Goal: Communication & Community: Ask a question

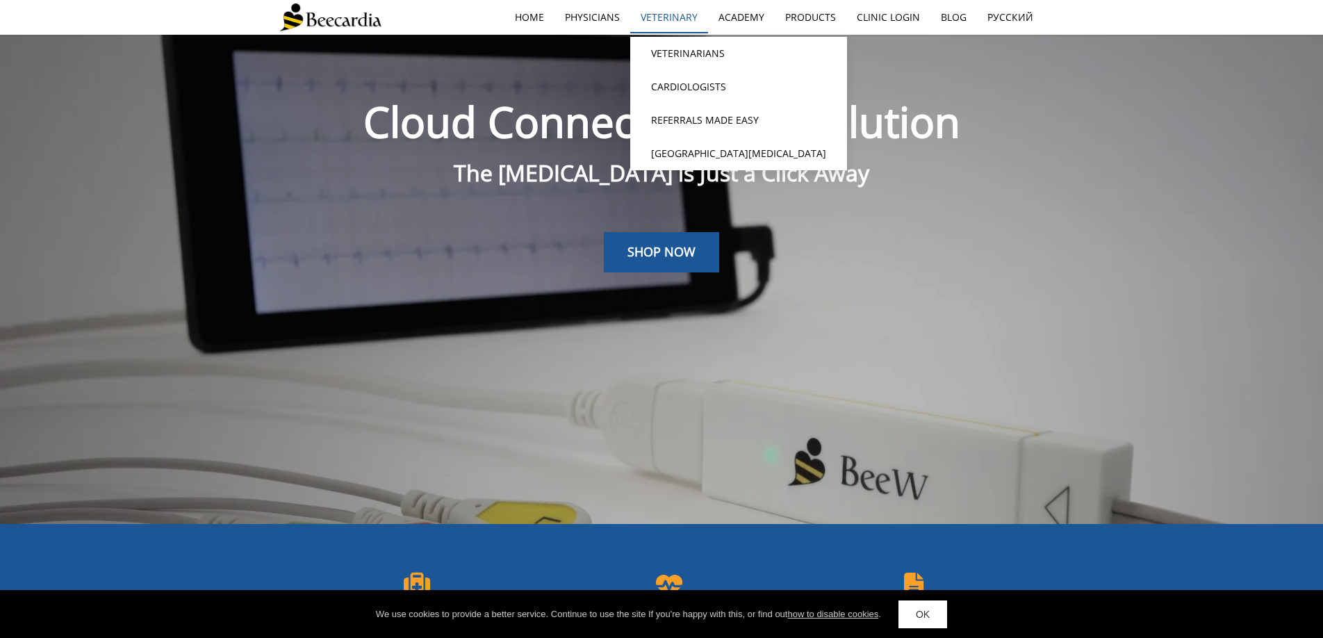
scroll to position [2195, 0]
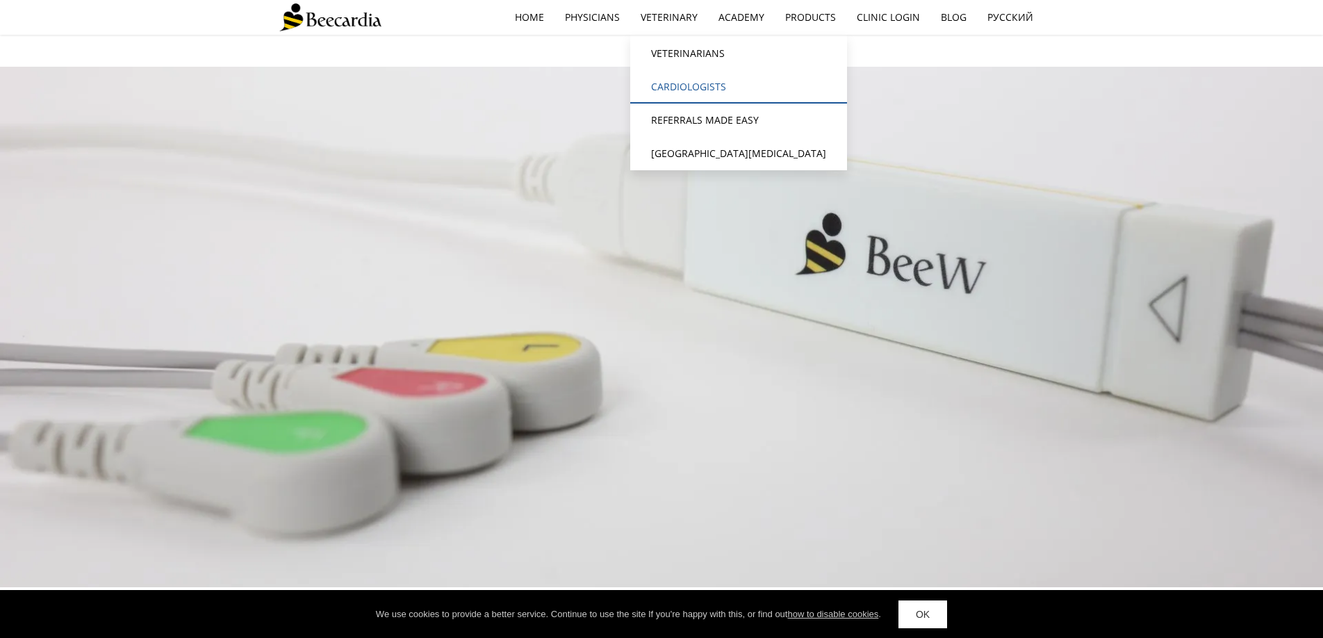
click at [675, 91] on link "Cardiologists" at bounding box center [738, 86] width 217 height 33
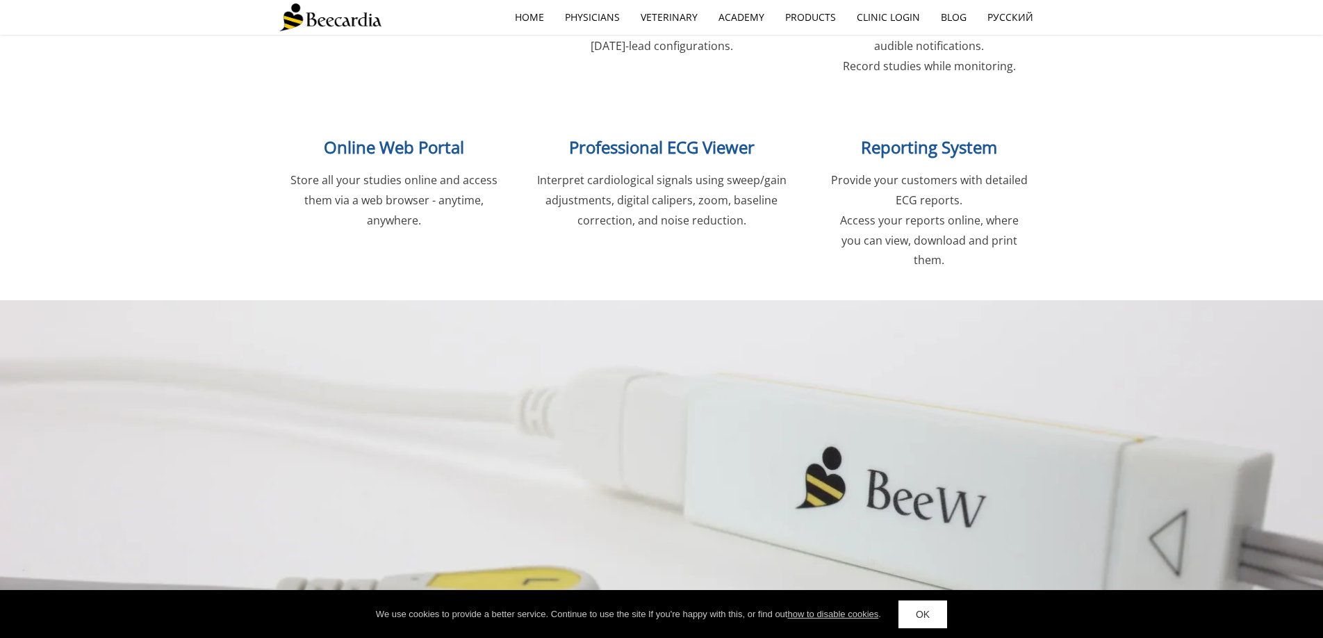
scroll to position [1852, 0]
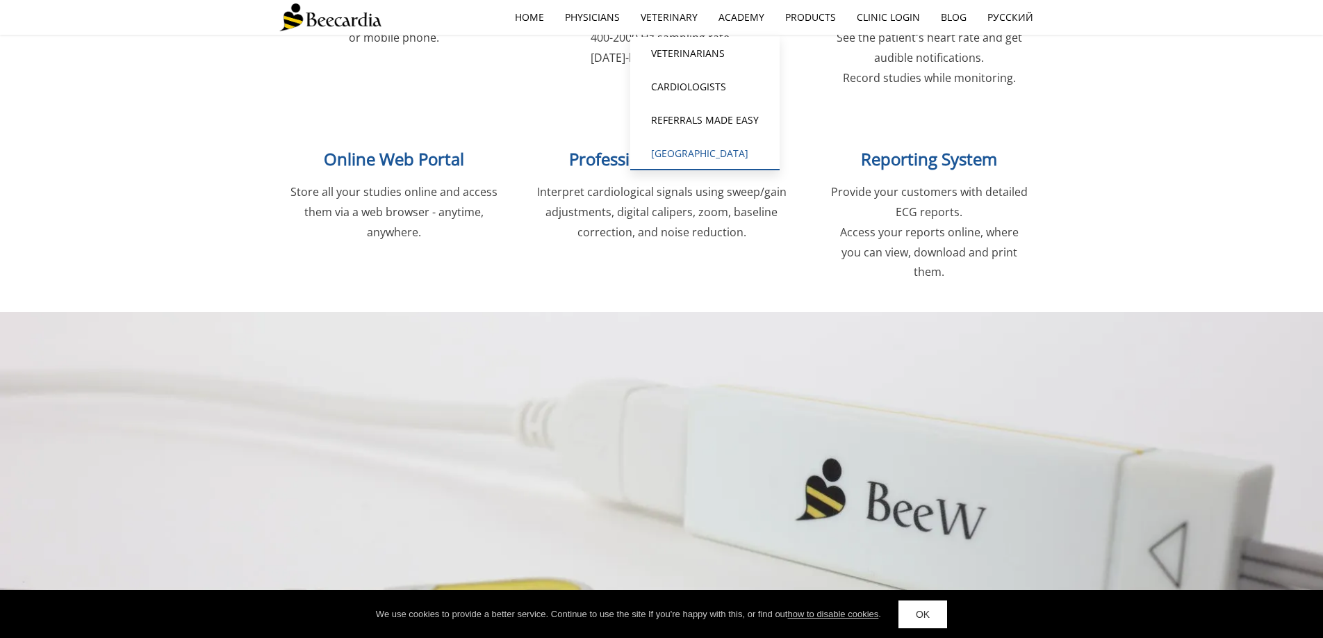
click at [668, 152] on link "[GEOGRAPHIC_DATA][MEDICAL_DATA]" at bounding box center [704, 153] width 149 height 33
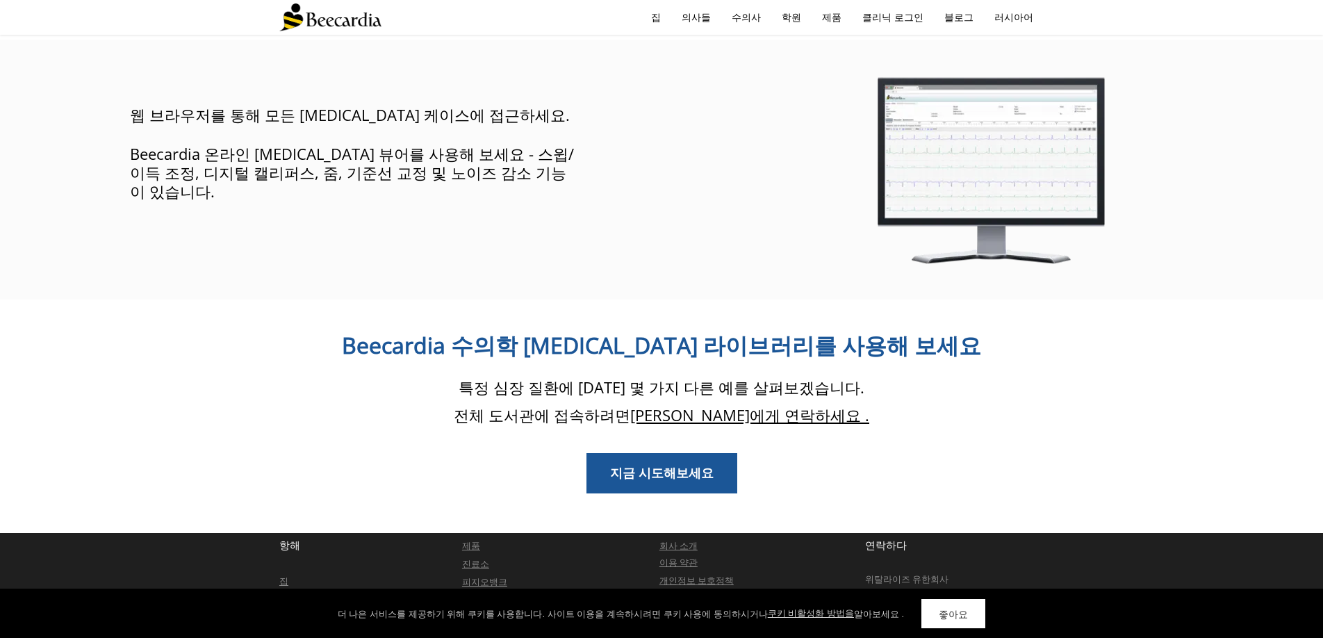
scroll to position [1061, 0]
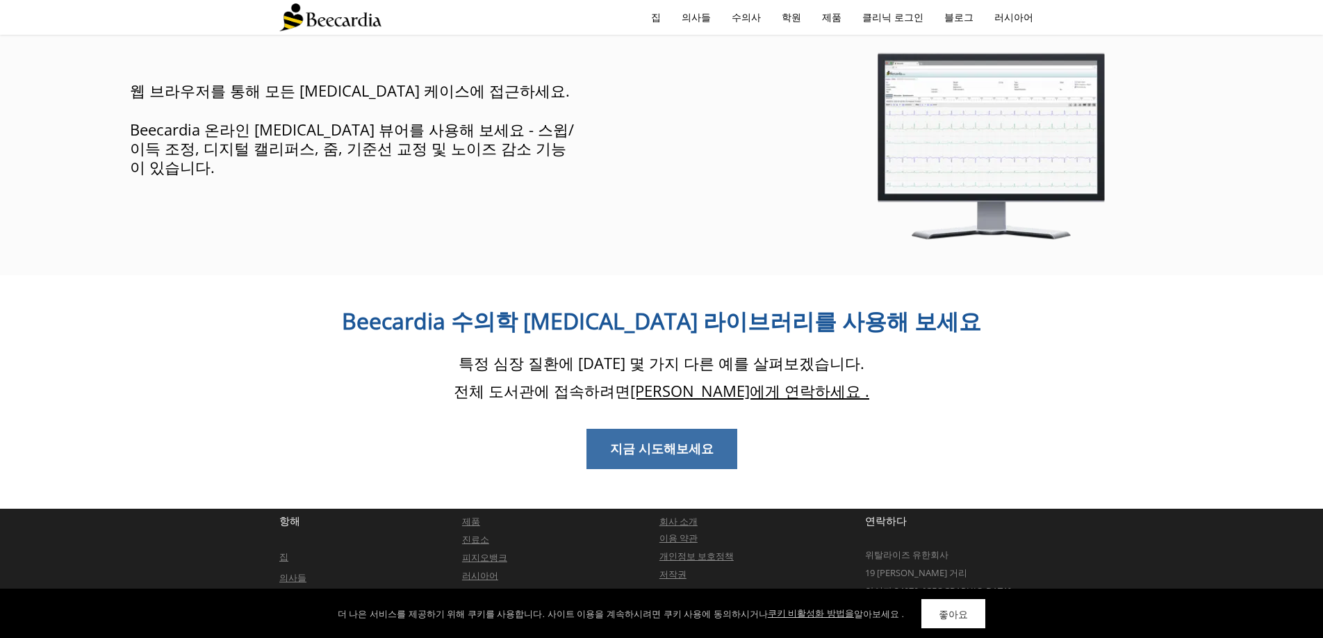
click at [676, 429] on link "지금 시도해보세요" at bounding box center [662, 449] width 151 height 40
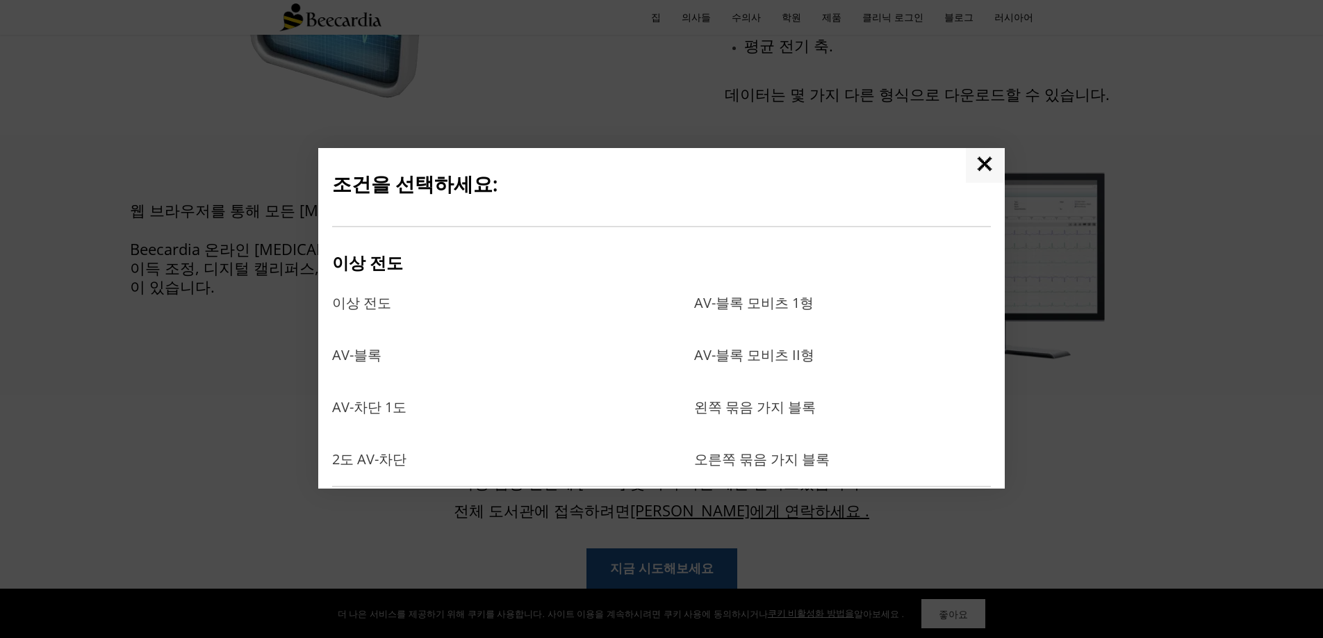
scroll to position [933, 0]
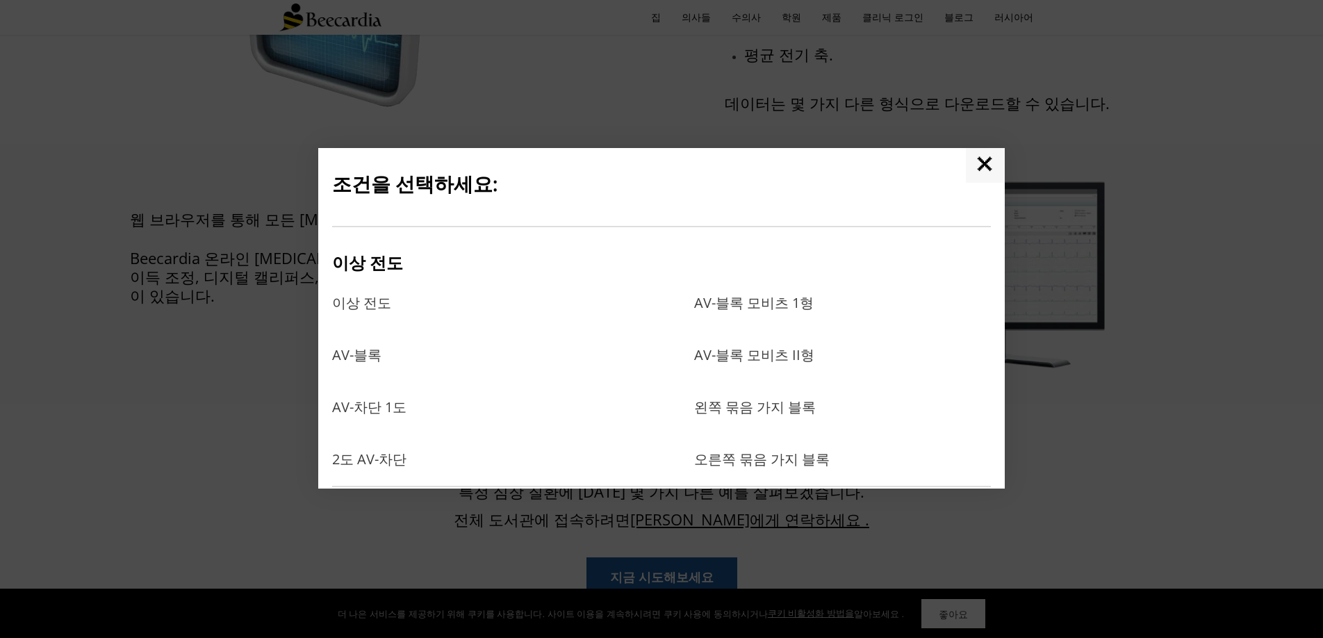
click at [979, 165] on link "✕" at bounding box center [985, 165] width 39 height 35
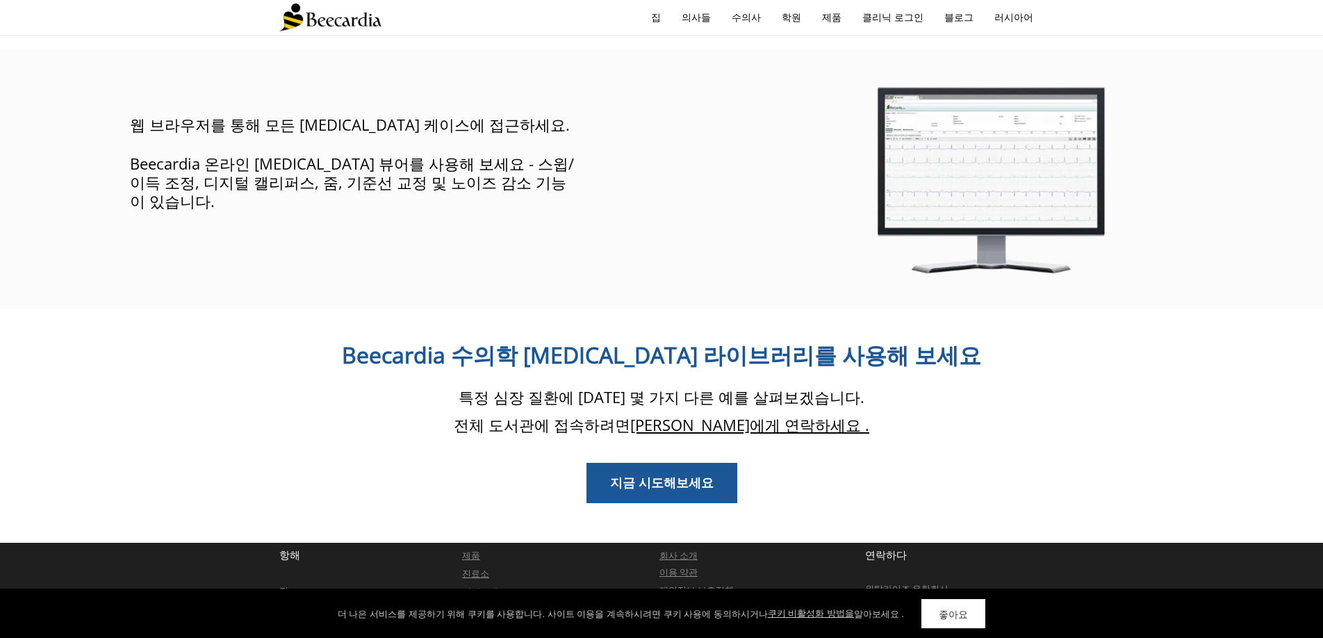
scroll to position [1061, 0]
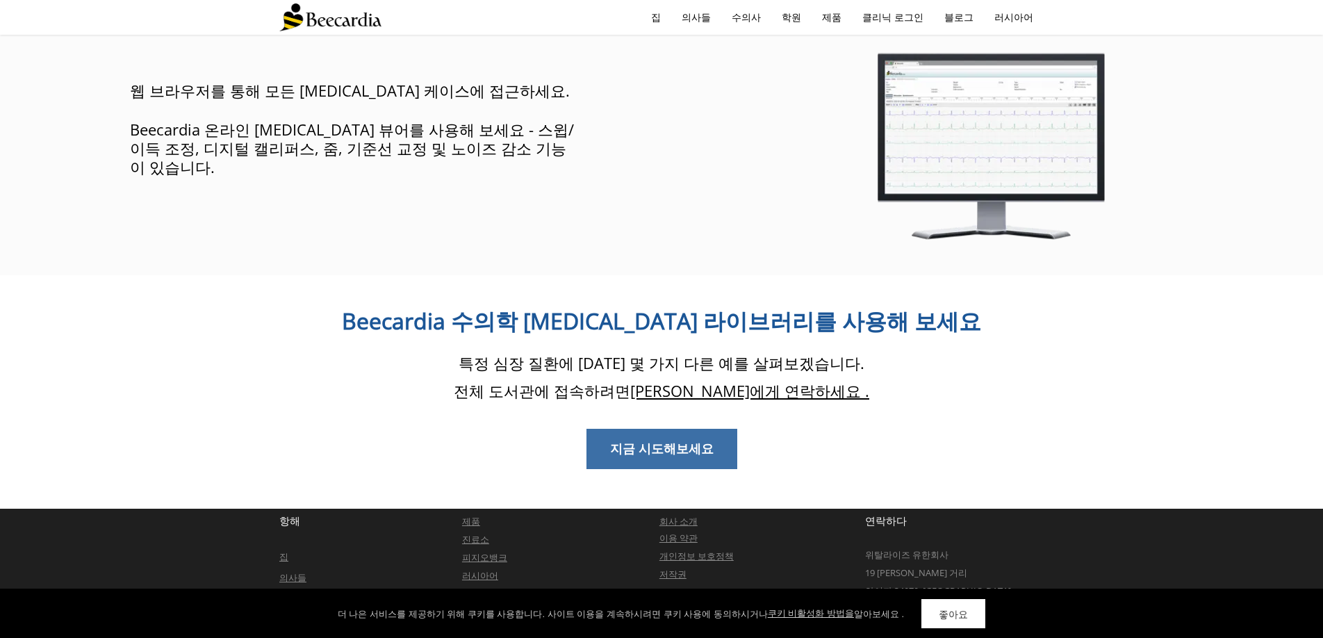
click at [697, 440] on font "지금 시도해보세요" at bounding box center [662, 448] width 104 height 17
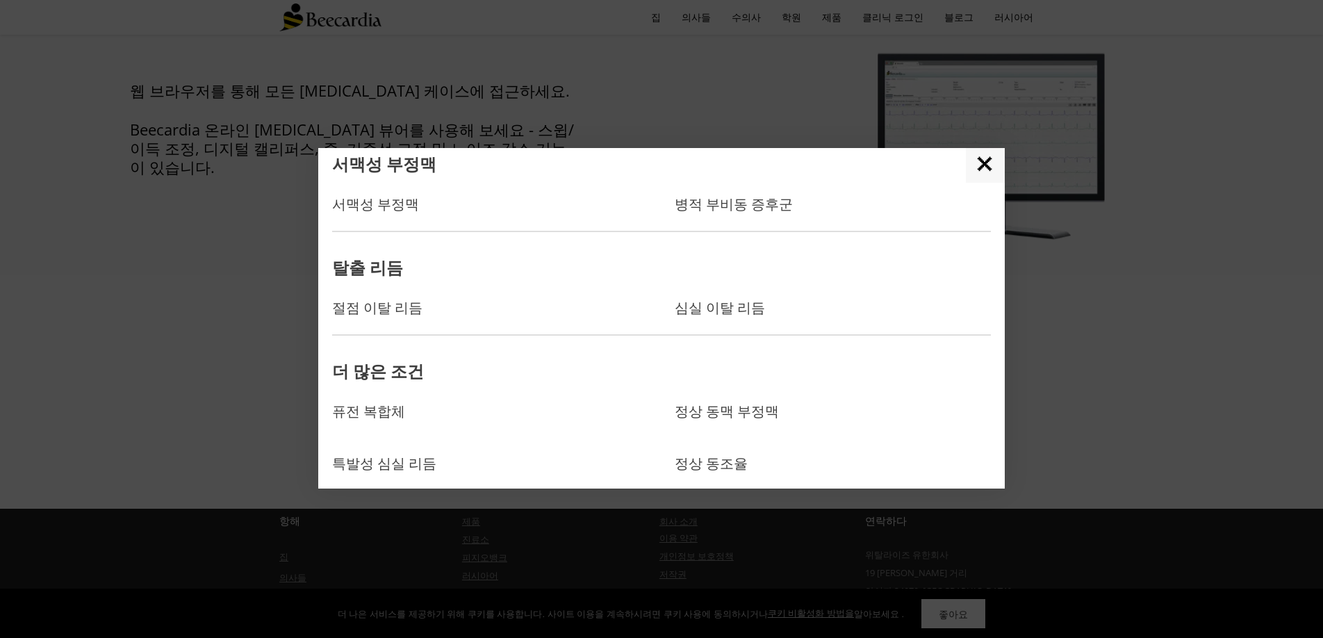
scroll to position [1182, 0]
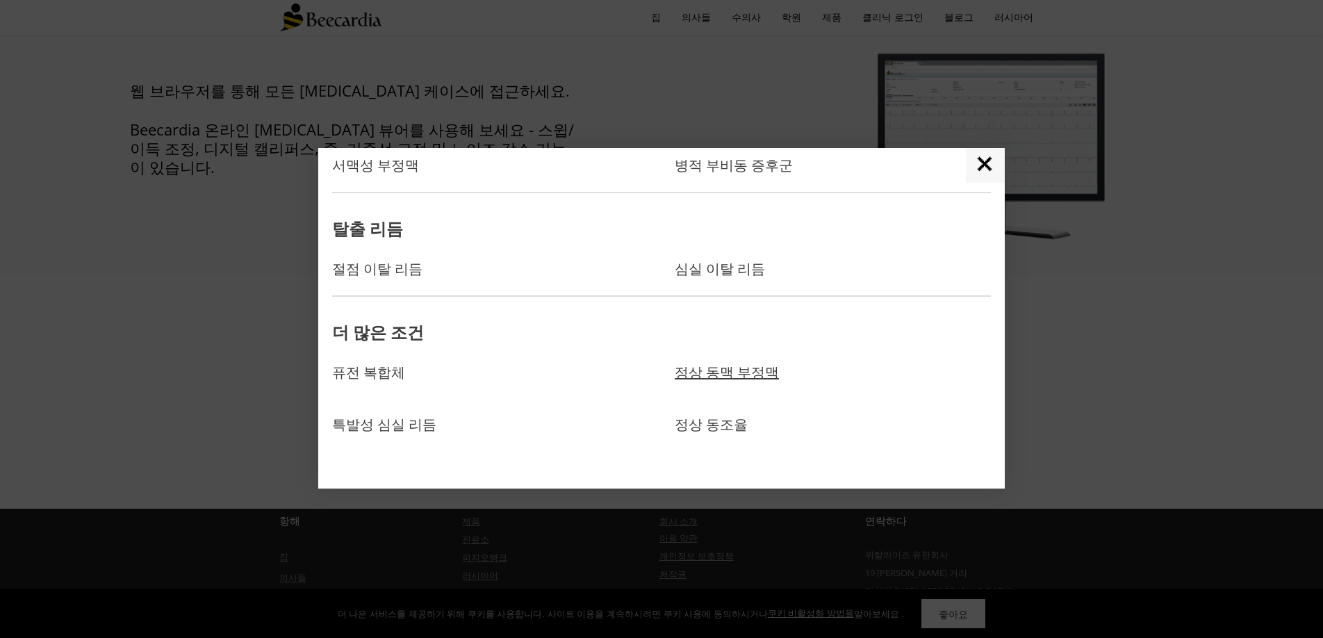
click at [734, 373] on font "정상 동맥 부정맥" at bounding box center [727, 372] width 104 height 19
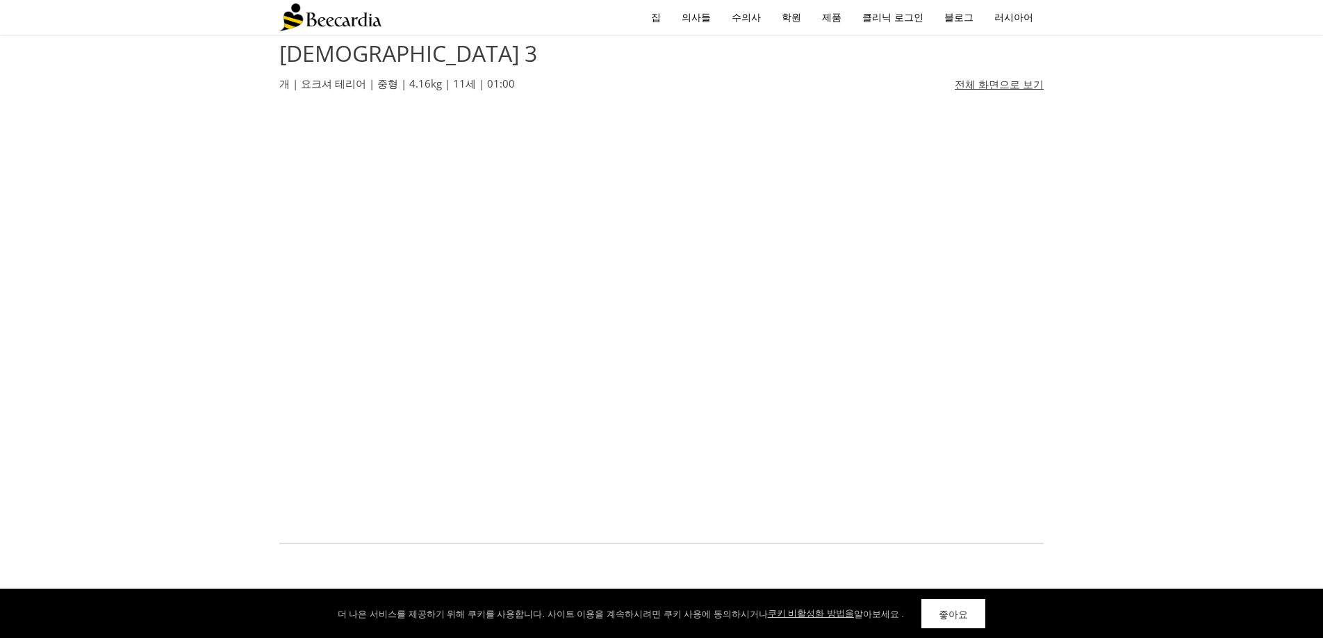
scroll to position [1781, 0]
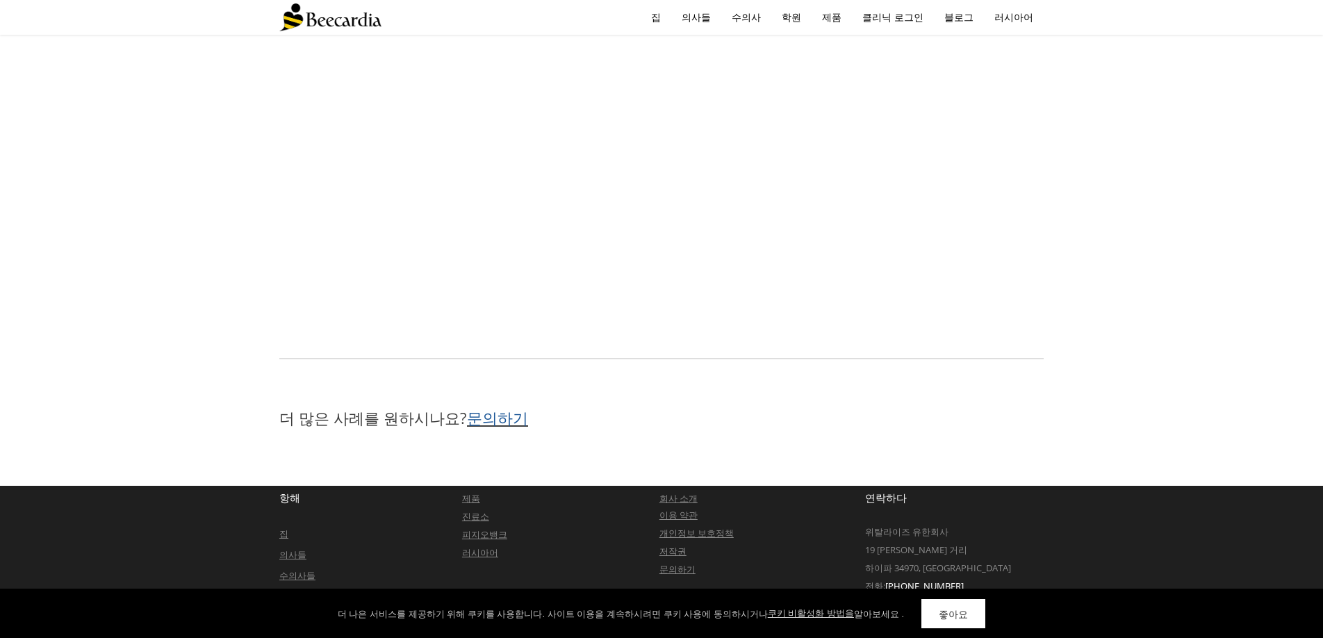
click at [478, 418] on font "문의하기" at bounding box center [497, 417] width 61 height 21
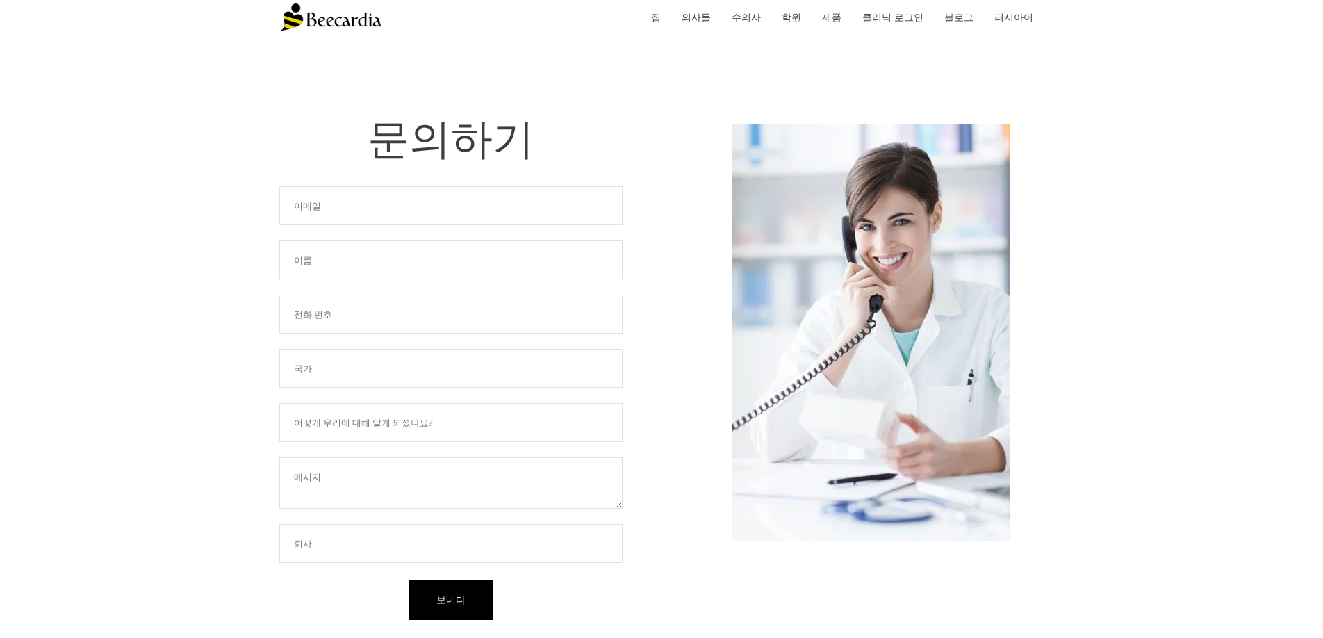
click at [414, 211] on input "text" at bounding box center [450, 205] width 343 height 39
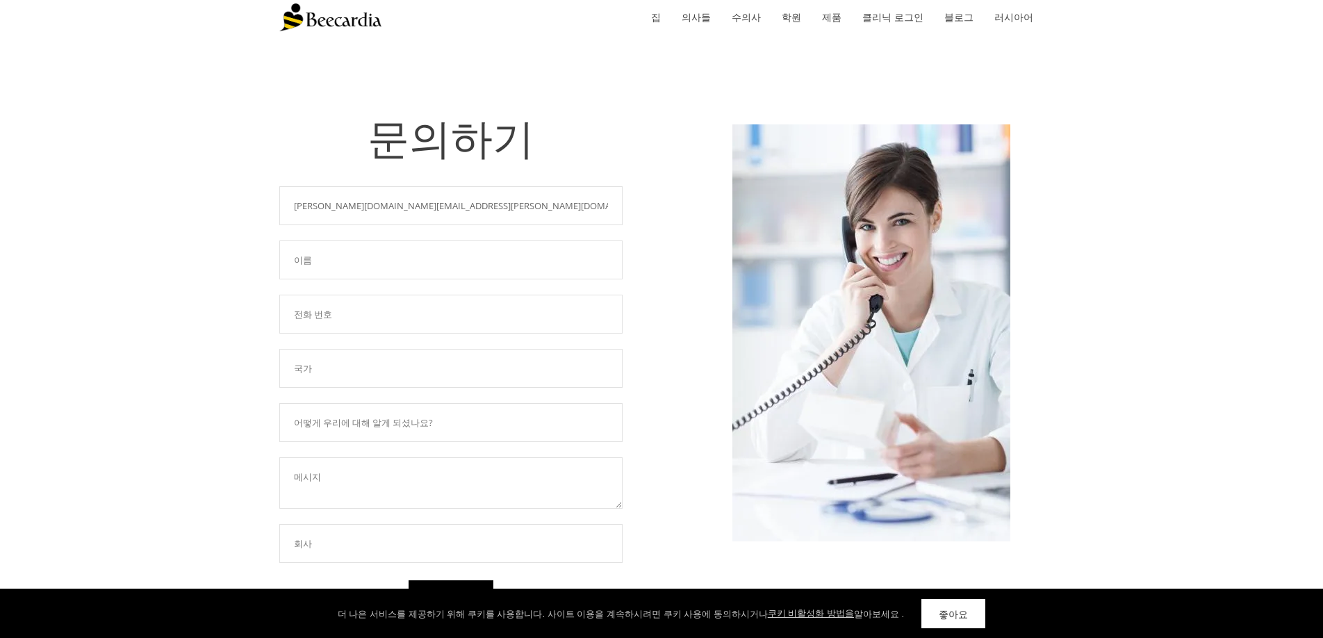
type input "[PERSON_NAME][DOMAIN_NAME][EMAIL_ADDRESS][PERSON_NAME][DOMAIN_NAME]"
type input "ㄴ"
type input "[PERSON_NAME]"
type input "K"
type input "[GEOGRAPHIC_DATA]"
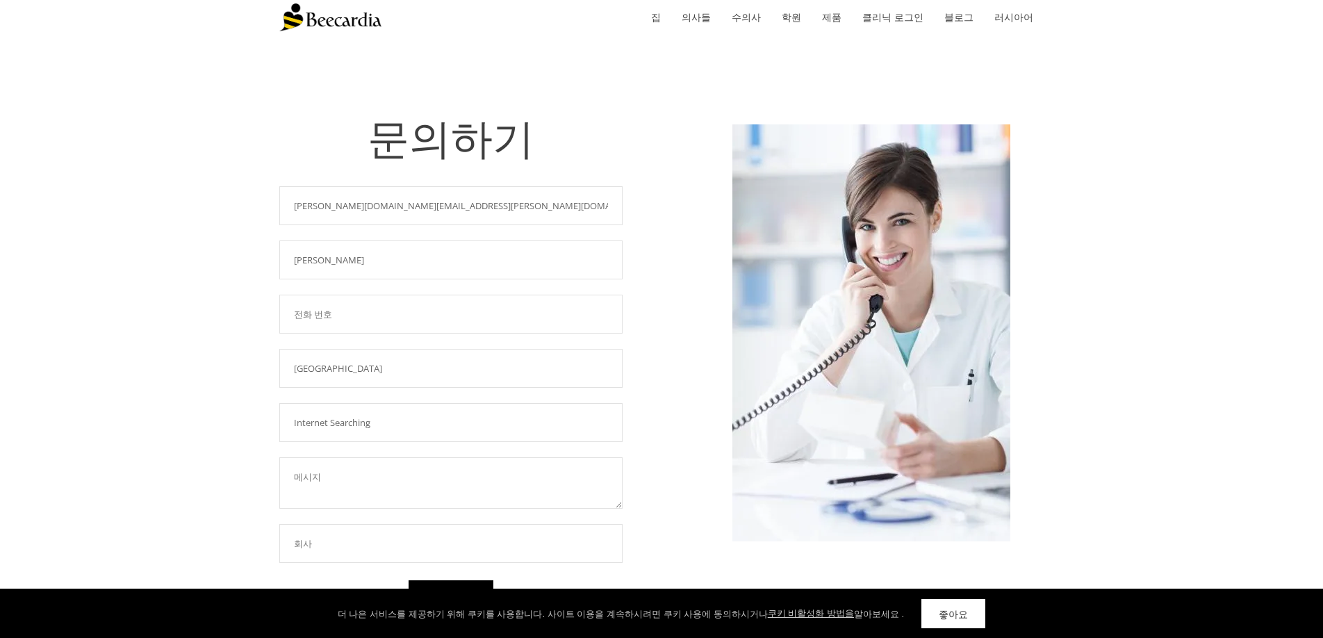
type input "Internet Searching"
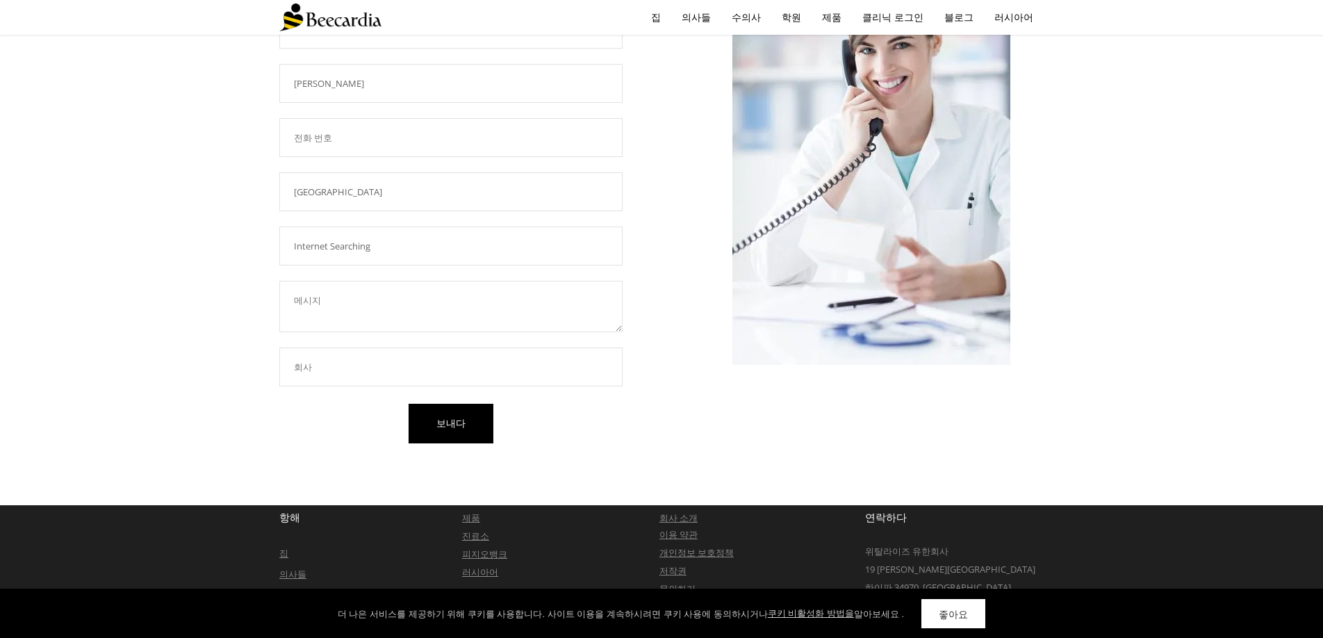
scroll to position [198, 0]
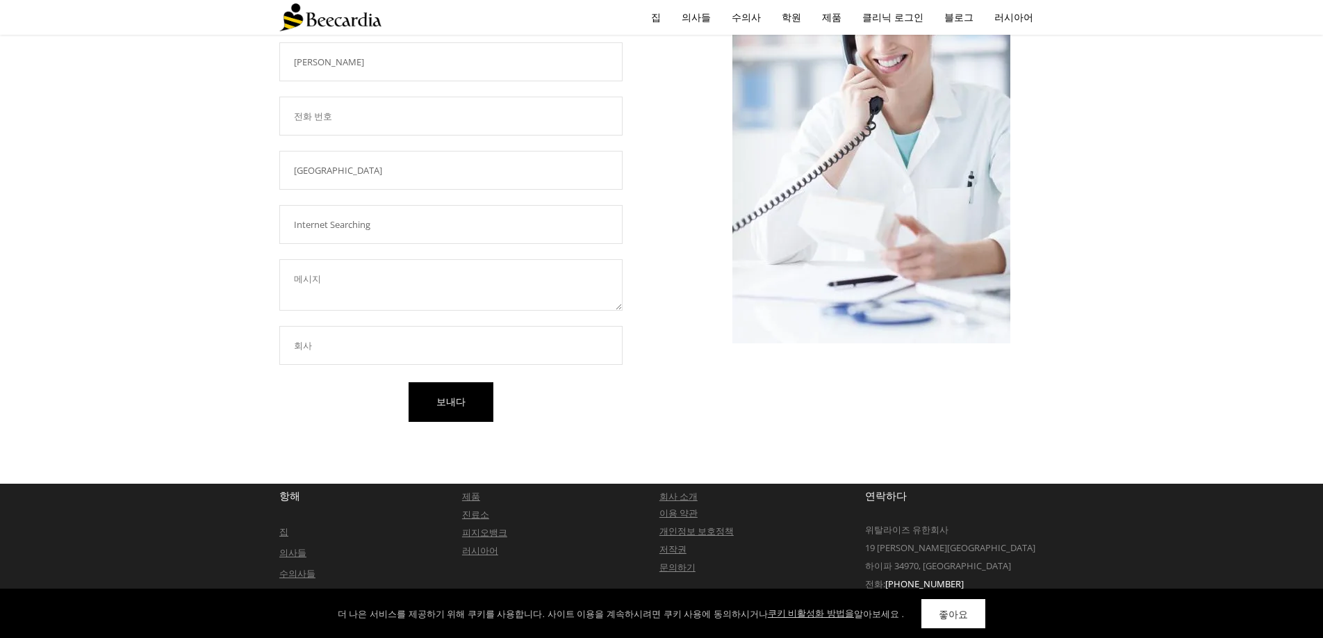
click at [512, 343] on input "text" at bounding box center [450, 345] width 343 height 39
type input "Bionet Healthcare Co., Ltd."
click at [341, 281] on textarea at bounding box center [450, 284] width 343 height 51
click at [339, 286] on textarea at bounding box center [450, 284] width 343 height 51
click at [386, 268] on textarea at bounding box center [450, 284] width 343 height 51
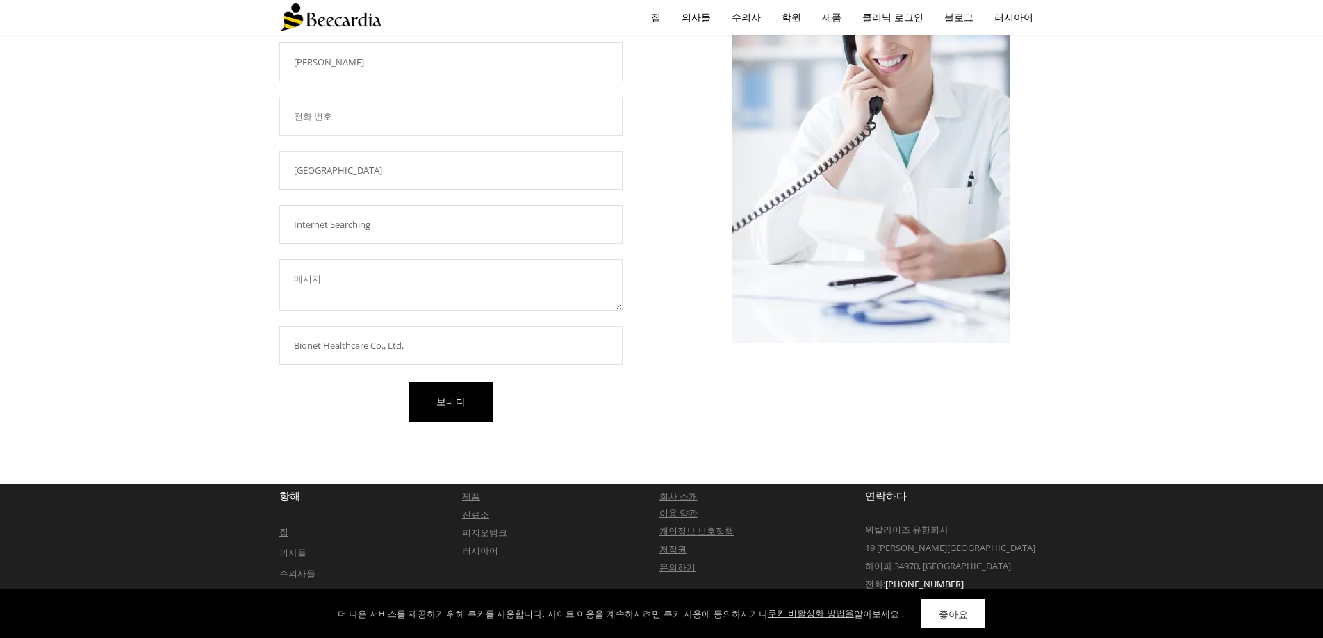
paste textarea "Dear Beecardia Team,I hope this email finds you well. My name is [PERSON_NAME],…"
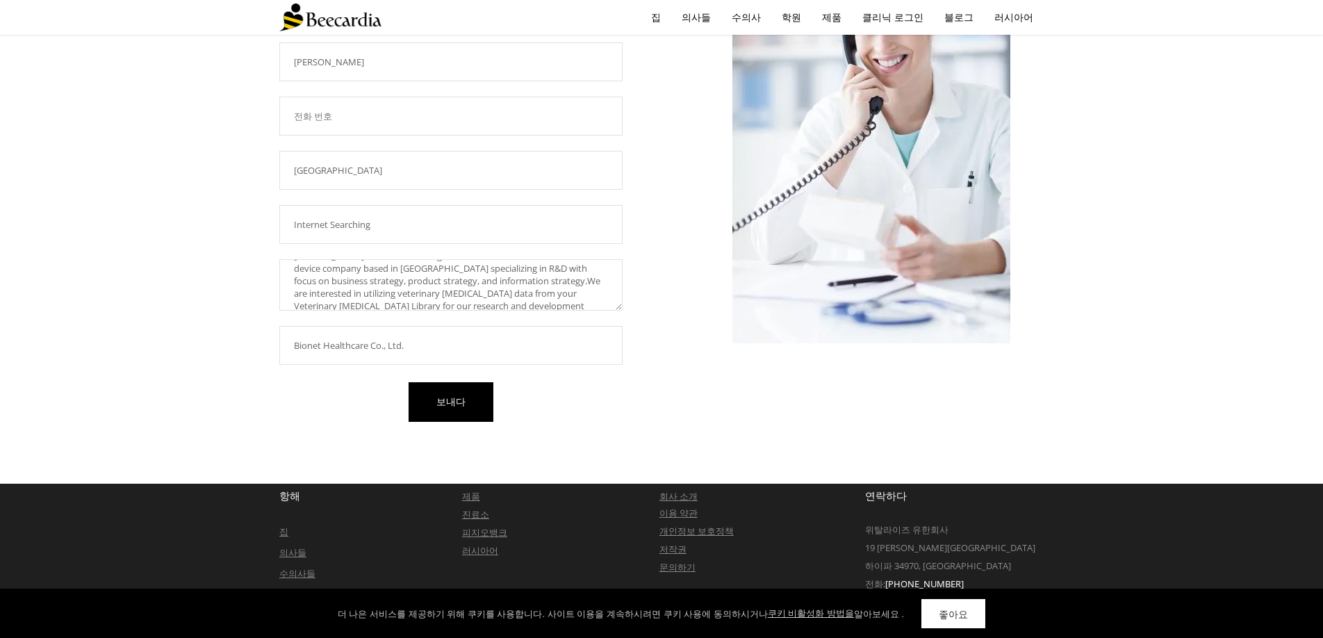
scroll to position [0, 0]
click at [388, 281] on textarea "Dear Beecardia Team,I hope this email finds you well. My name is [PERSON_NAME],…" at bounding box center [450, 284] width 343 height 51
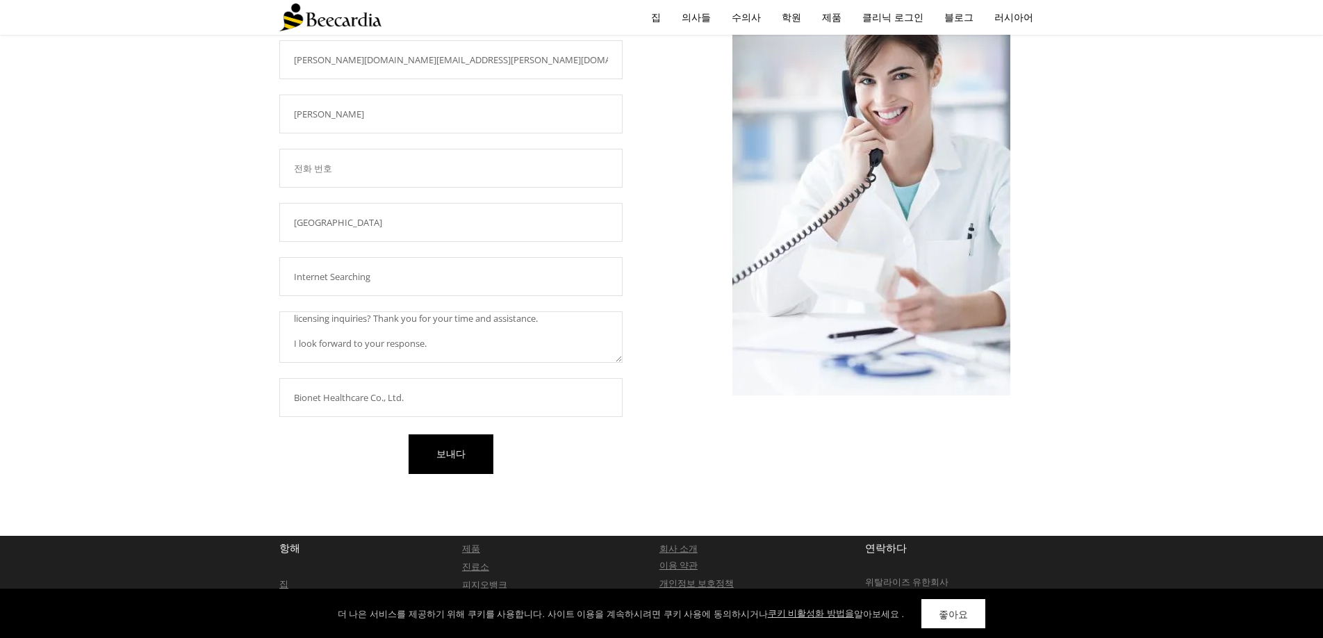
scroll to position [133, 0]
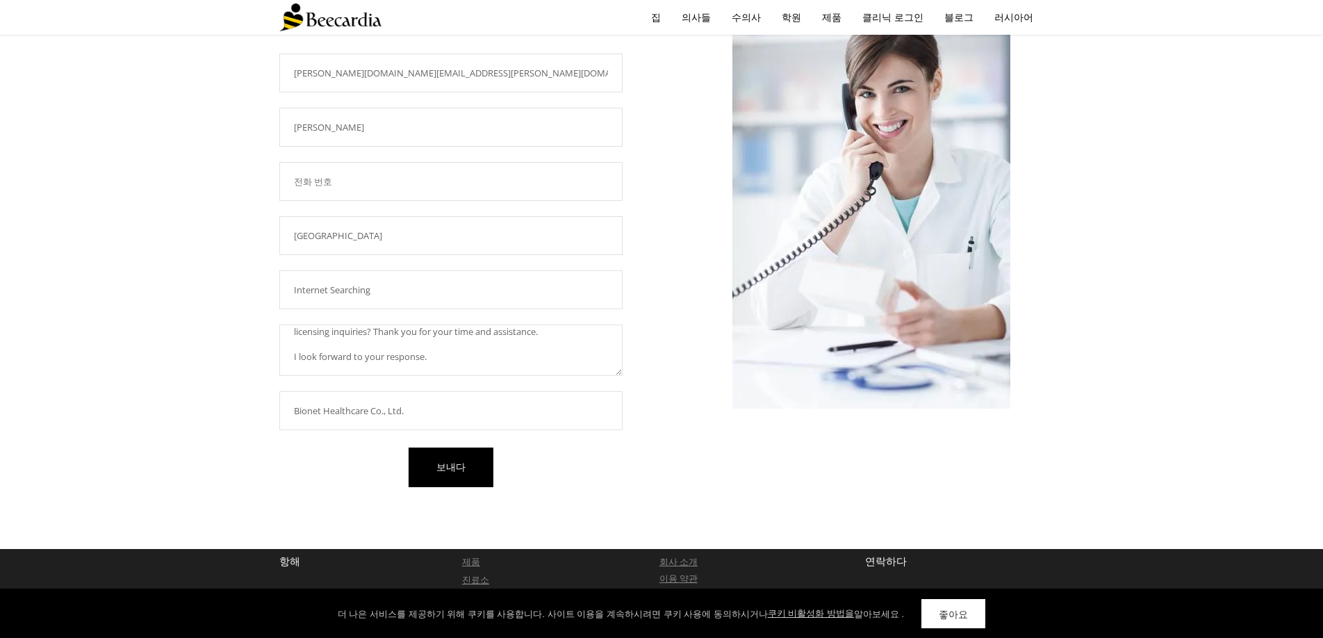
click at [480, 360] on textarea "Dear Beecardia Team, I hope this email finds you well. My name is [PERSON_NAME]…" at bounding box center [450, 350] width 343 height 51
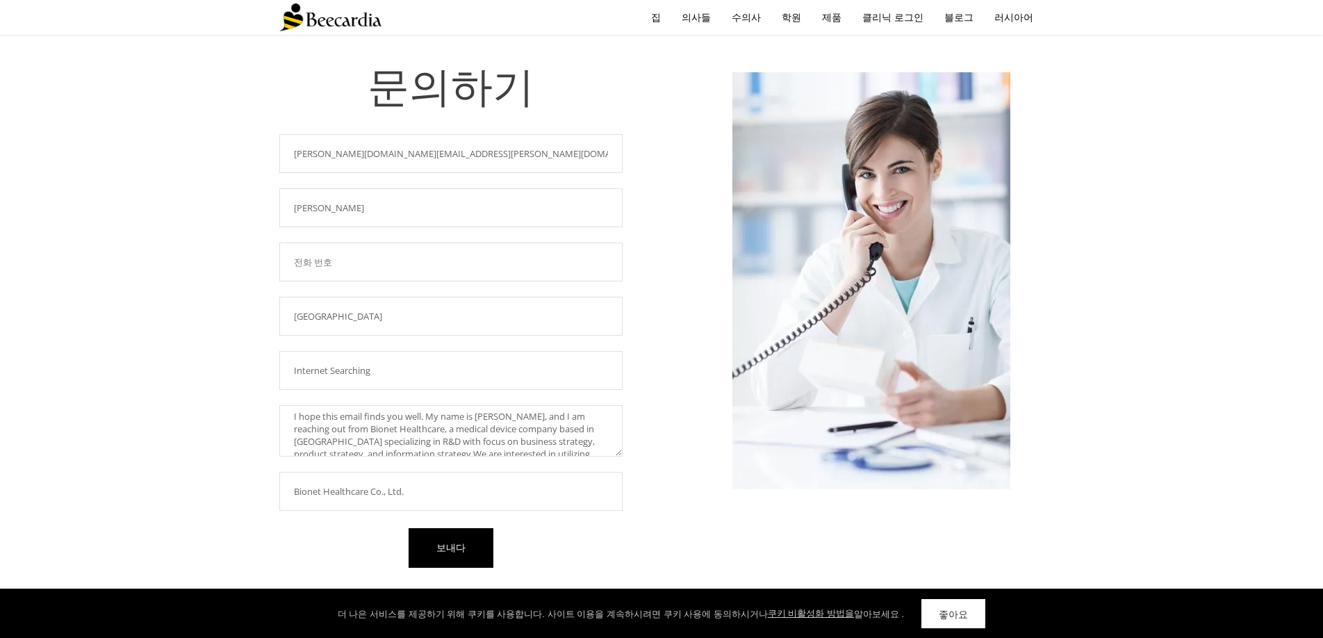
scroll to position [48, 0]
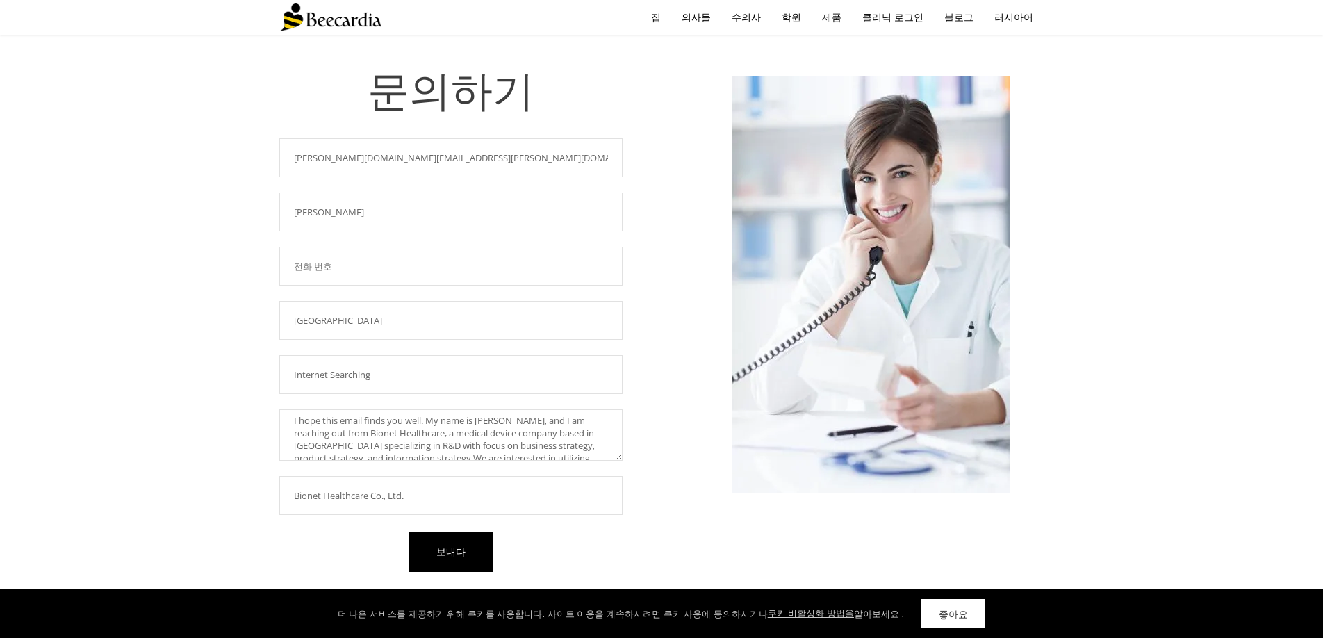
type textarea "Dear Beecardia Team, I hope this email finds you well. My name is [PERSON_NAME]…"
click at [456, 163] on input "[PERSON_NAME][DOMAIN_NAME][EMAIL_ADDRESS][PERSON_NAME][DOMAIN_NAME]" at bounding box center [450, 157] width 343 height 39
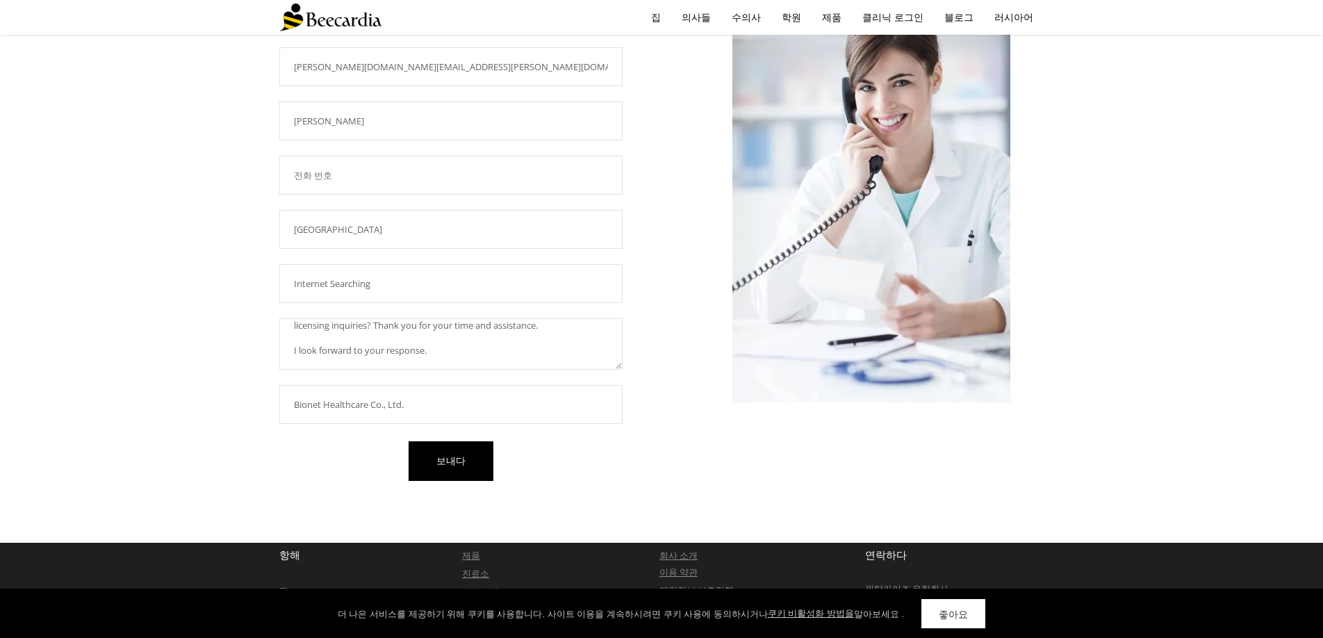
scroll to position [198, 0]
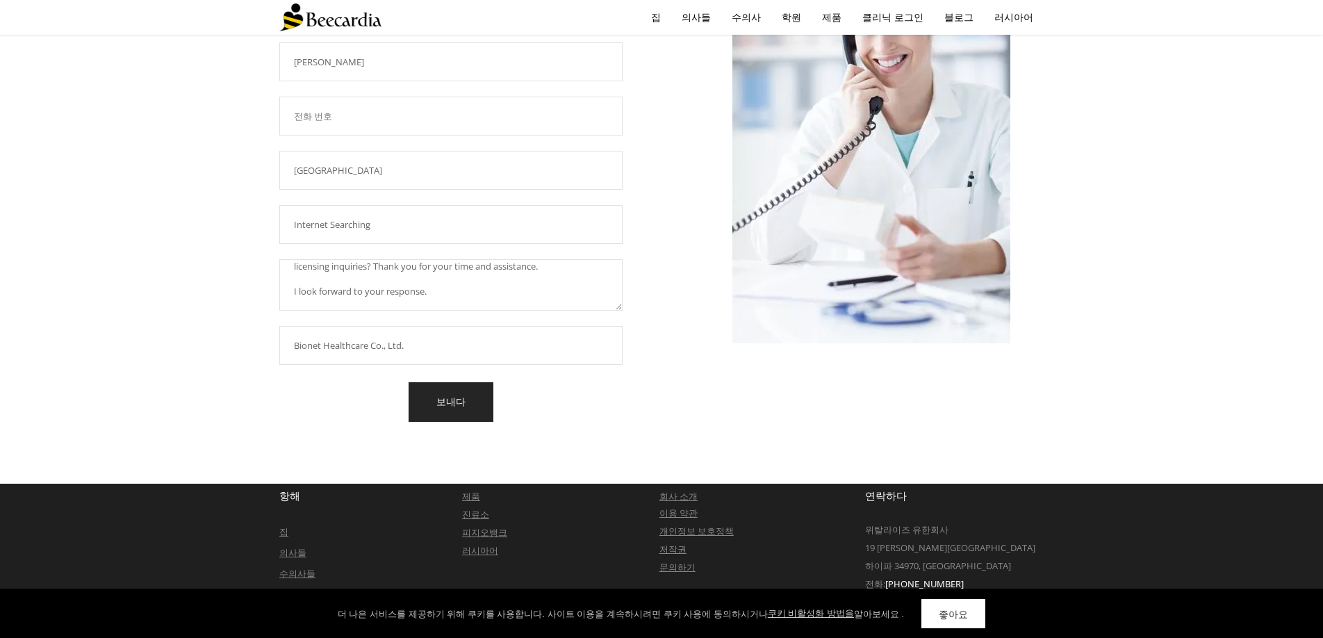
click at [468, 409] on link "보내다" at bounding box center [451, 402] width 85 height 40
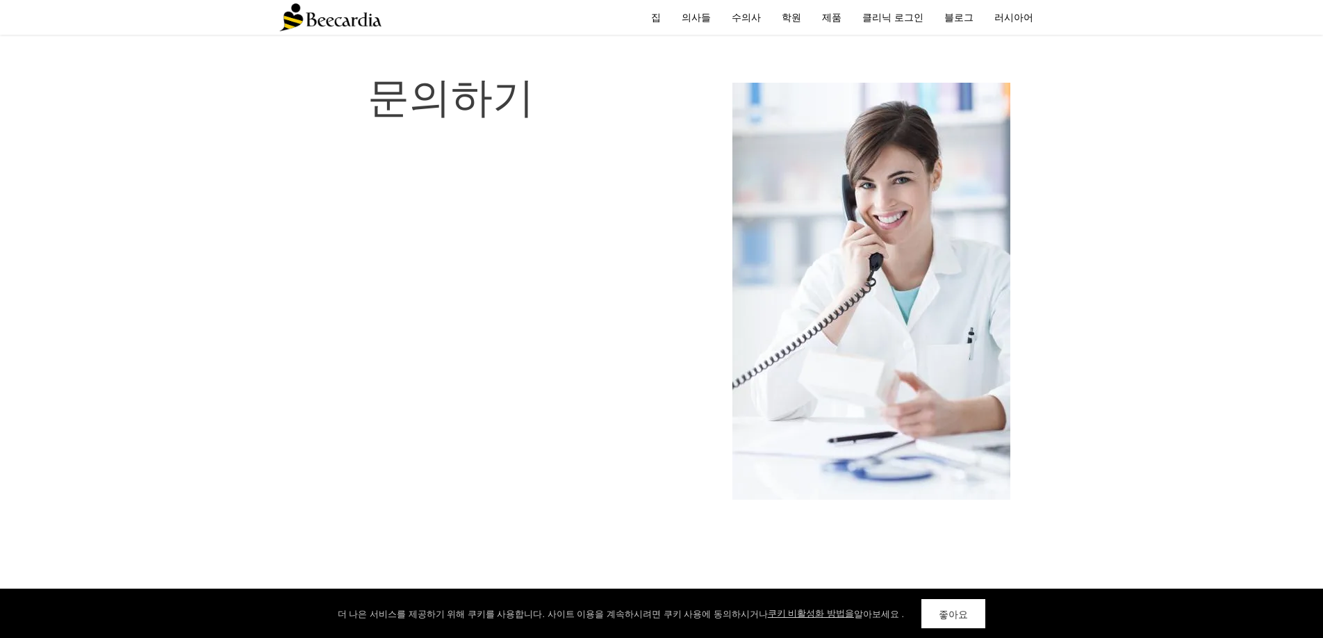
scroll to position [0, 0]
